Goal: Navigation & Orientation: Understand site structure

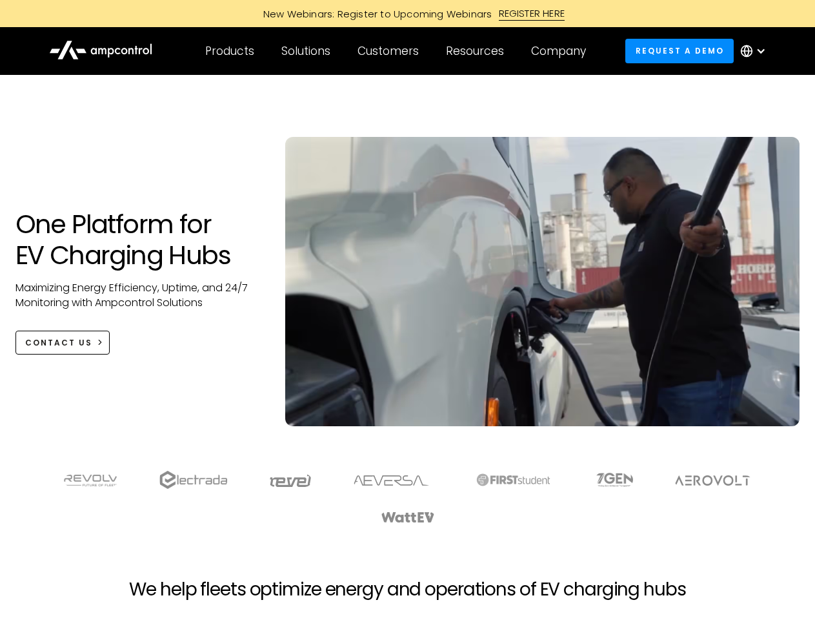
click at [397, 51] on div "Customers" at bounding box center [388, 51] width 61 height 14
click at [229, 51] on div "Products" at bounding box center [229, 51] width 49 height 14
click at [307, 51] on div "Solutions" at bounding box center [305, 51] width 49 height 14
click at [390, 51] on div "Customers" at bounding box center [388, 51] width 61 height 14
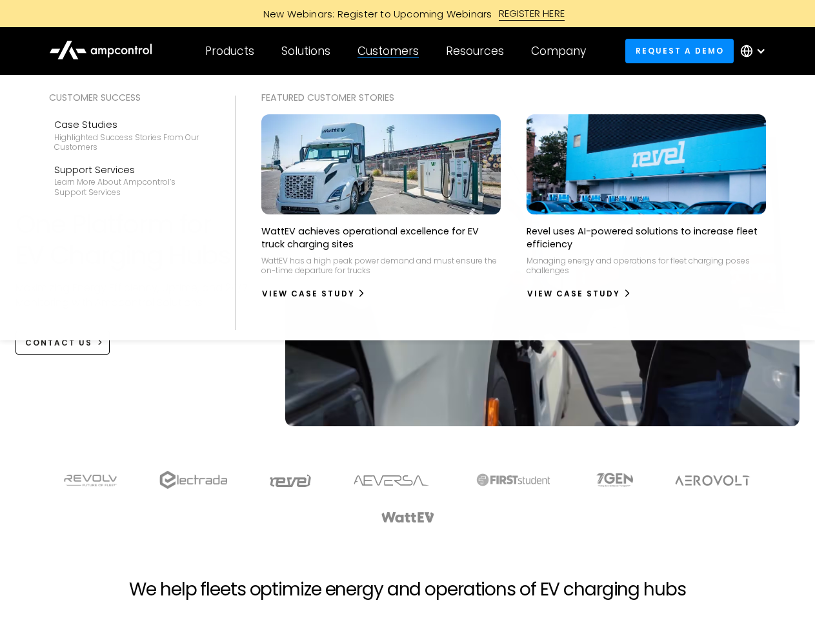
click at [478, 51] on div "Resources" at bounding box center [475, 51] width 58 height 14
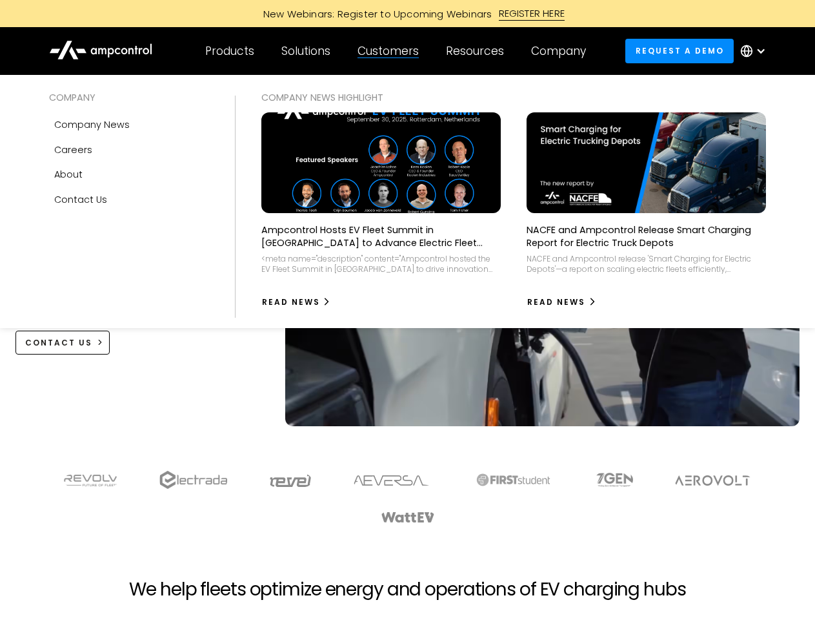
click at [563, 51] on div "Company" at bounding box center [558, 51] width 55 height 14
click at [756, 51] on div at bounding box center [761, 51] width 10 height 10
